Goal: Check status: Check status

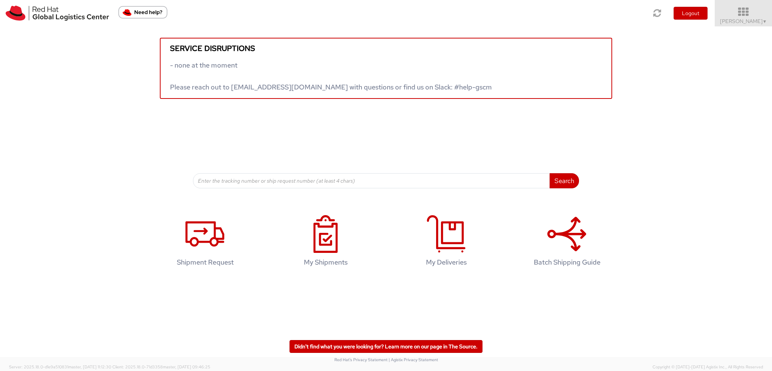
click at [749, 8] on icon at bounding box center [744, 12] width 66 height 11
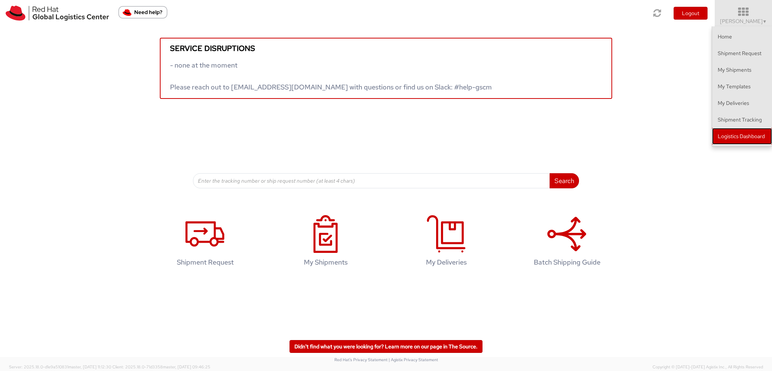
click at [726, 140] on link "Logistics Dashboard" at bounding box center [742, 136] width 60 height 17
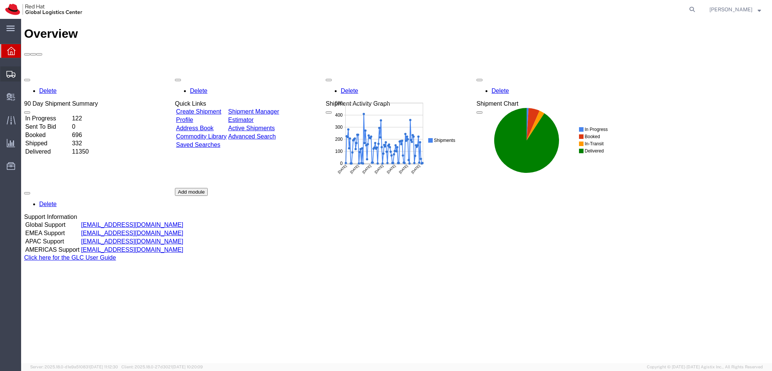
click at [9, 72] on icon at bounding box center [10, 74] width 9 height 7
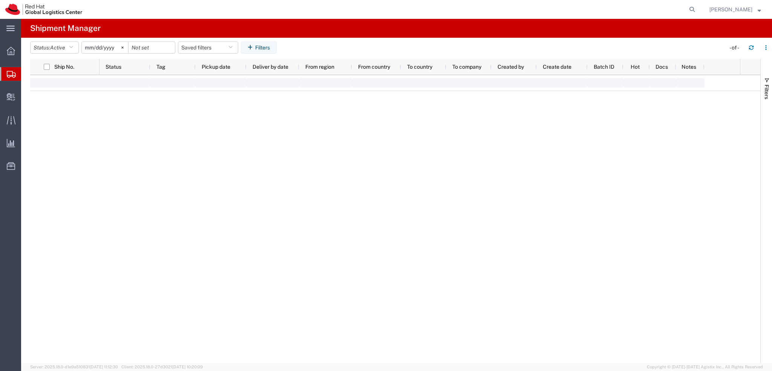
type input "[DATE]"
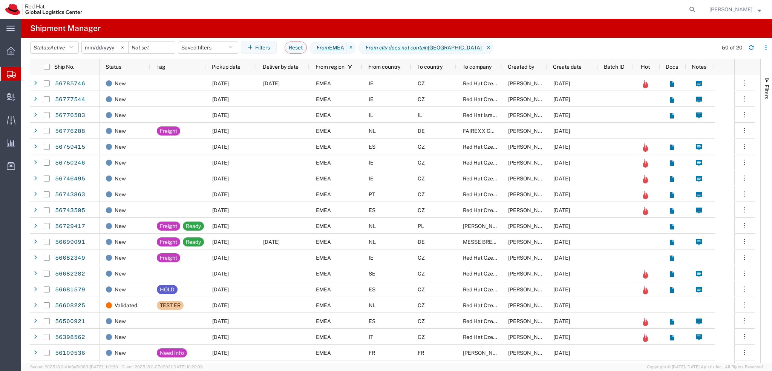
click at [317, 4] on div at bounding box center [392, 9] width 611 height 19
click at [207, 46] on button "Saved filters" at bounding box center [208, 47] width 60 height 12
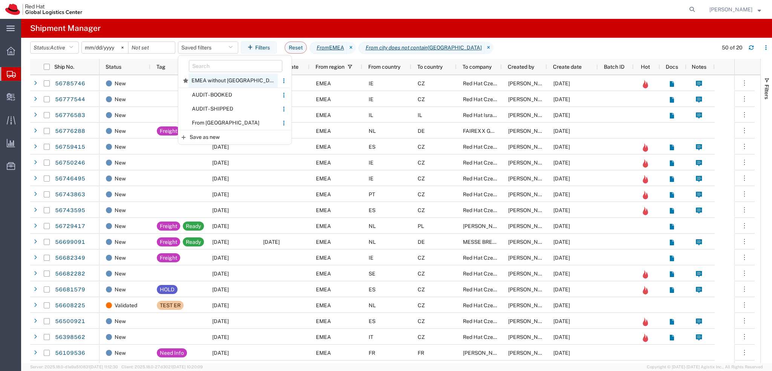
click at [220, 81] on span "EMEA without [GEOGRAPHIC_DATA]" at bounding box center [233, 81] width 89 height 14
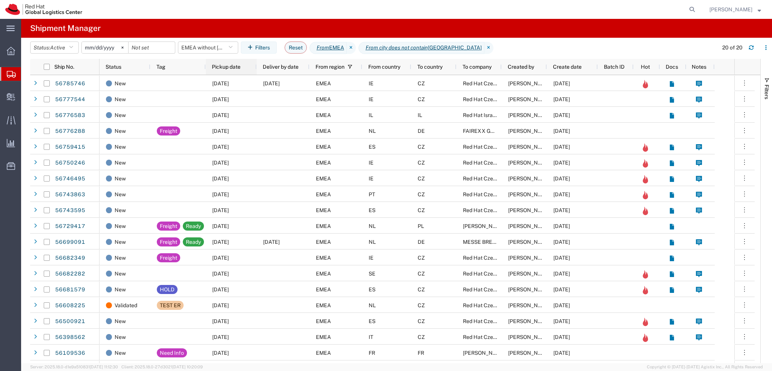
click at [235, 64] on span "Pickup date" at bounding box center [226, 67] width 29 height 6
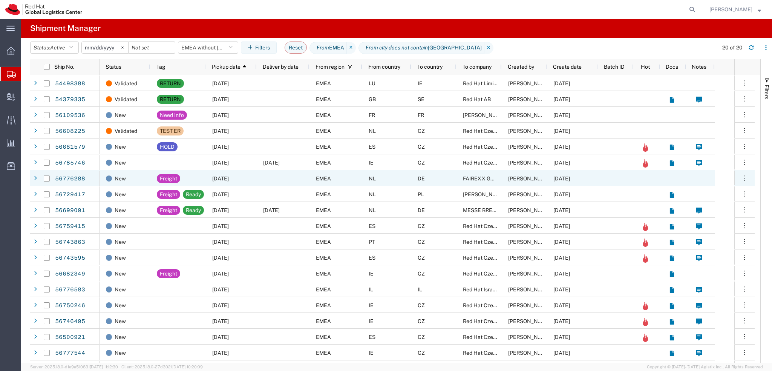
click at [393, 174] on div "NL" at bounding box center [386, 178] width 49 height 16
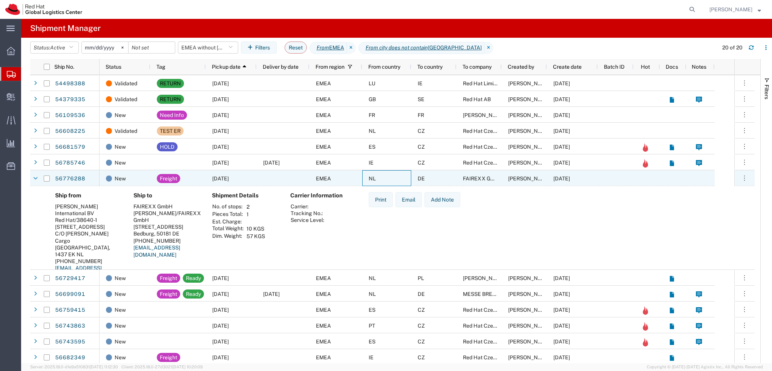
click at [393, 174] on div "NL" at bounding box center [386, 178] width 49 height 16
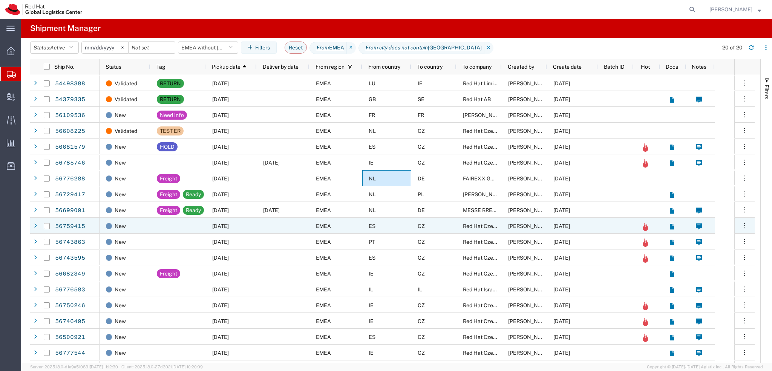
click at [267, 227] on div at bounding box center [283, 226] width 53 height 16
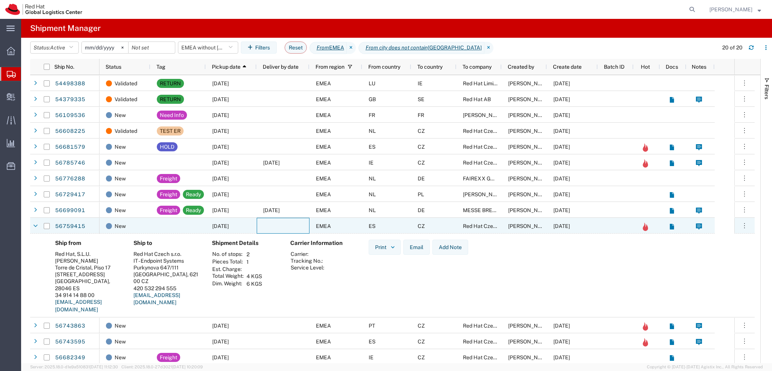
click at [267, 227] on div at bounding box center [283, 226] width 53 height 16
